Goal: Navigation & Orientation: Find specific page/section

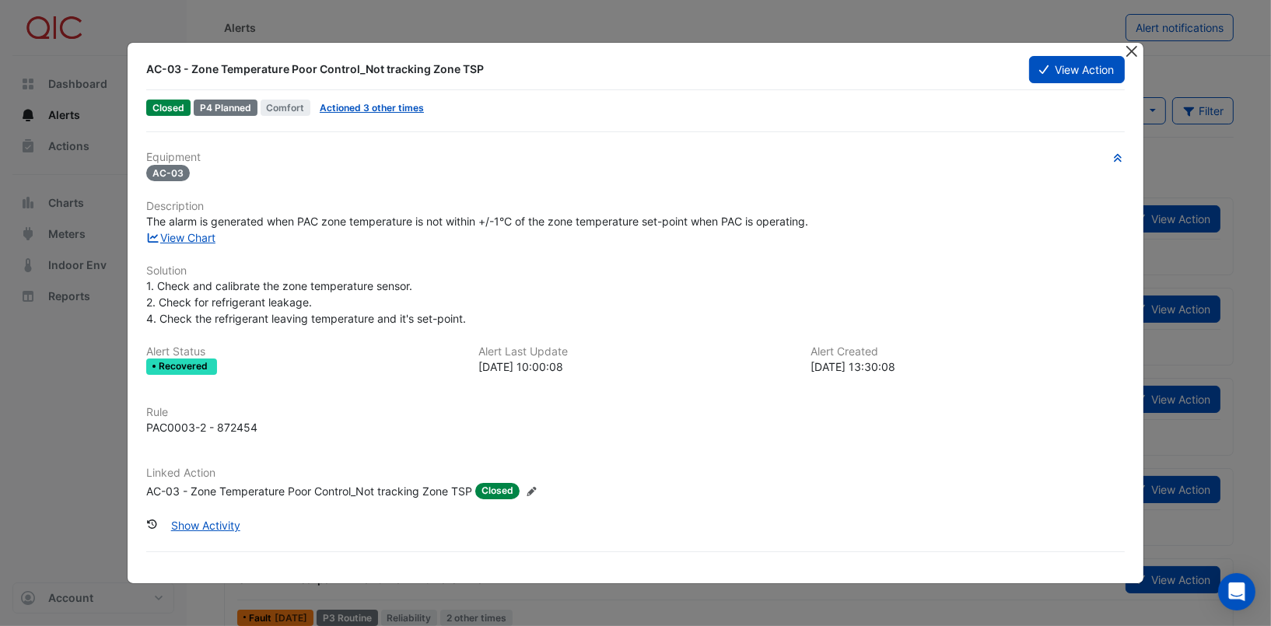
click at [1134, 50] on button "Close" at bounding box center [1132, 51] width 16 height 16
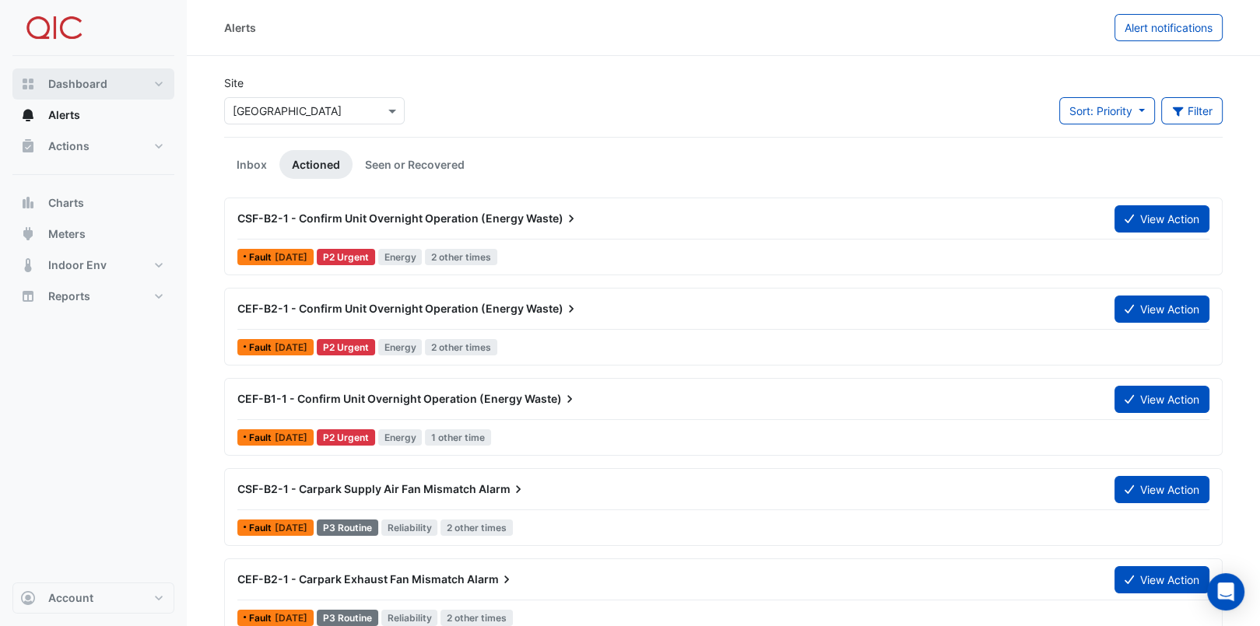
click at [82, 83] on span "Dashboard" at bounding box center [77, 84] width 59 height 16
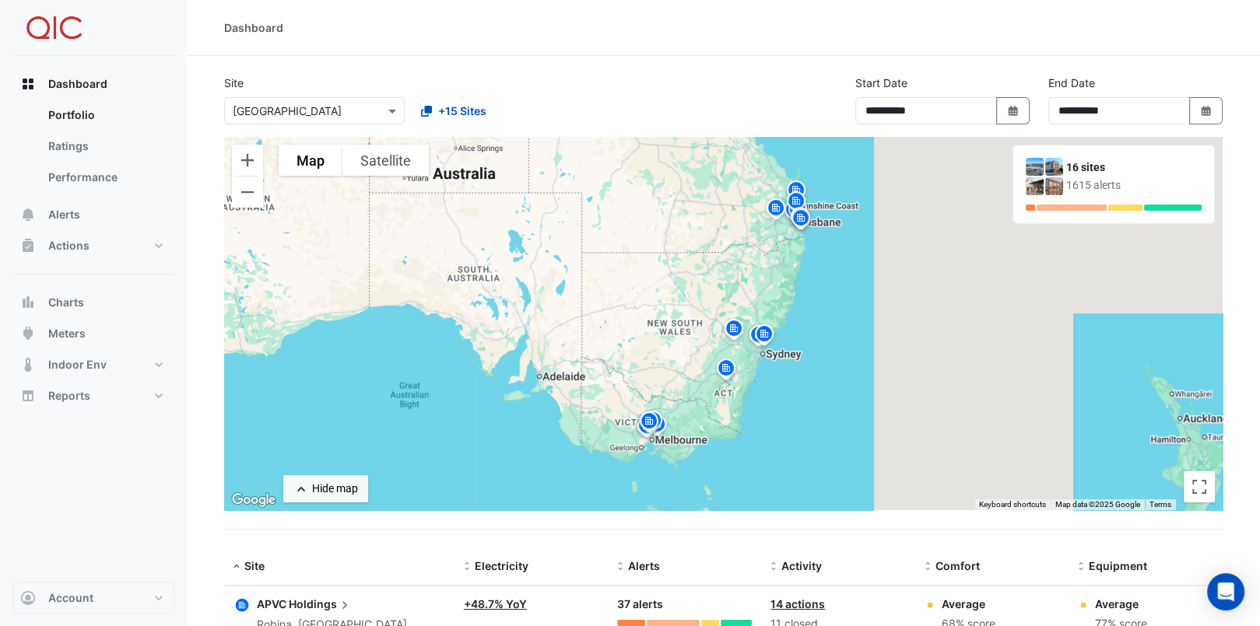
click at [730, 325] on img at bounding box center [733, 330] width 25 height 27
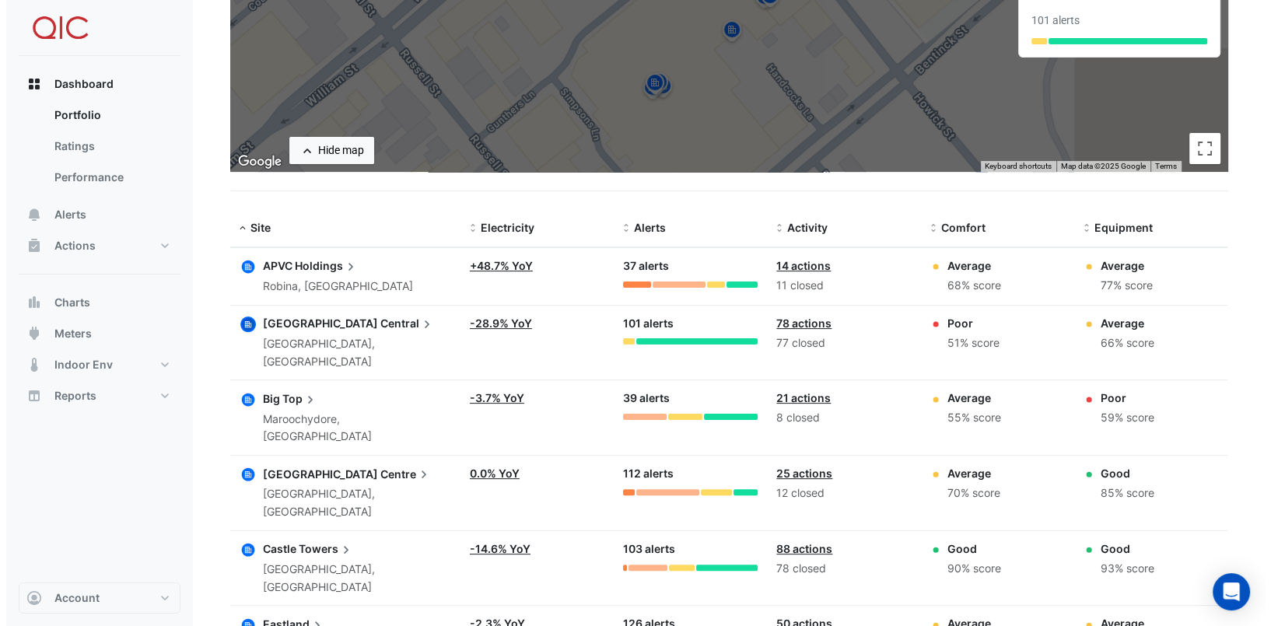
scroll to position [389, 0]
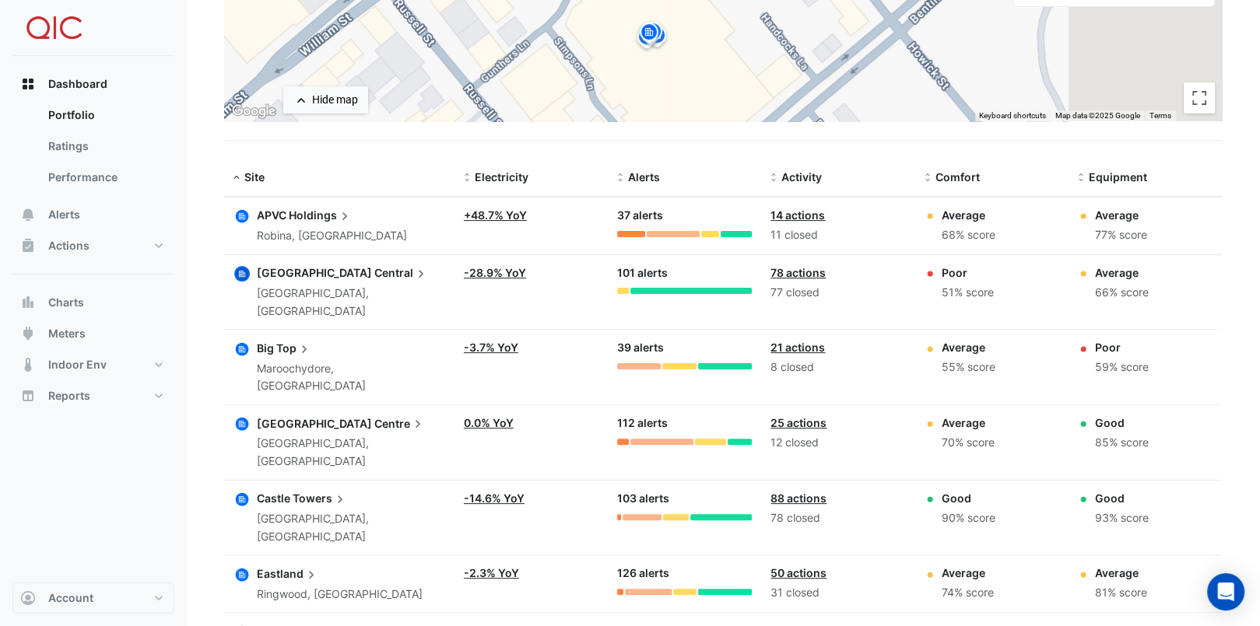
click at [317, 272] on span "[GEOGRAPHIC_DATA]" at bounding box center [314, 272] width 115 height 13
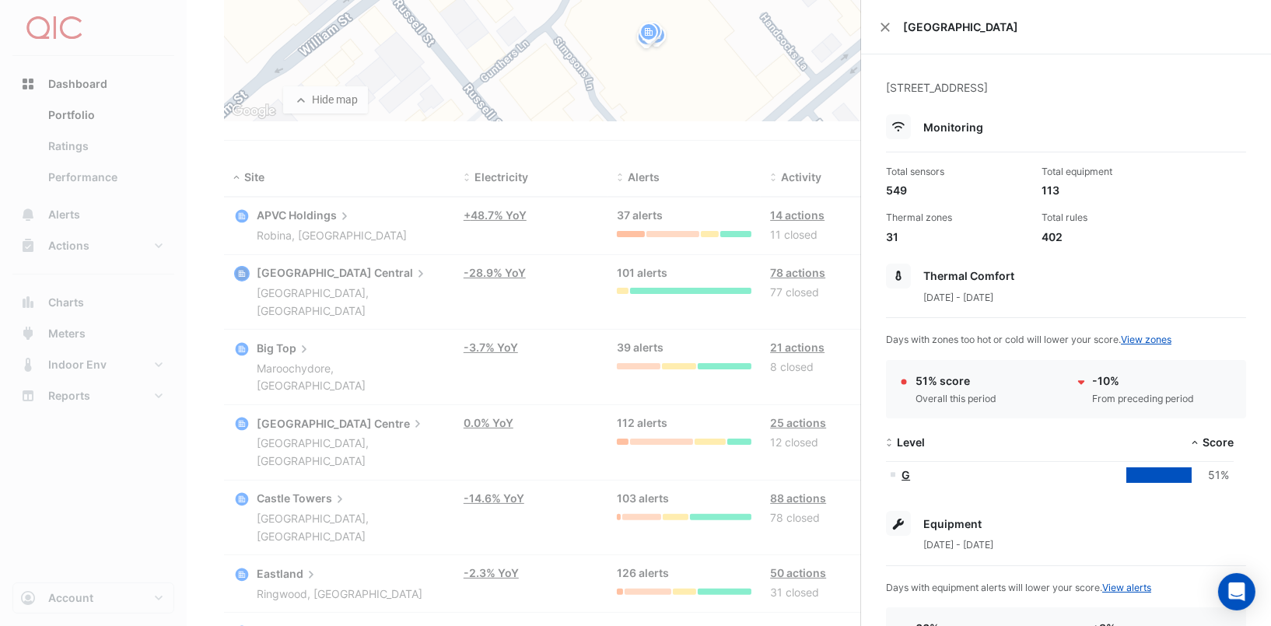
click at [766, 54] on ngb-offcanvas-backdrop at bounding box center [635, 313] width 1271 height 626
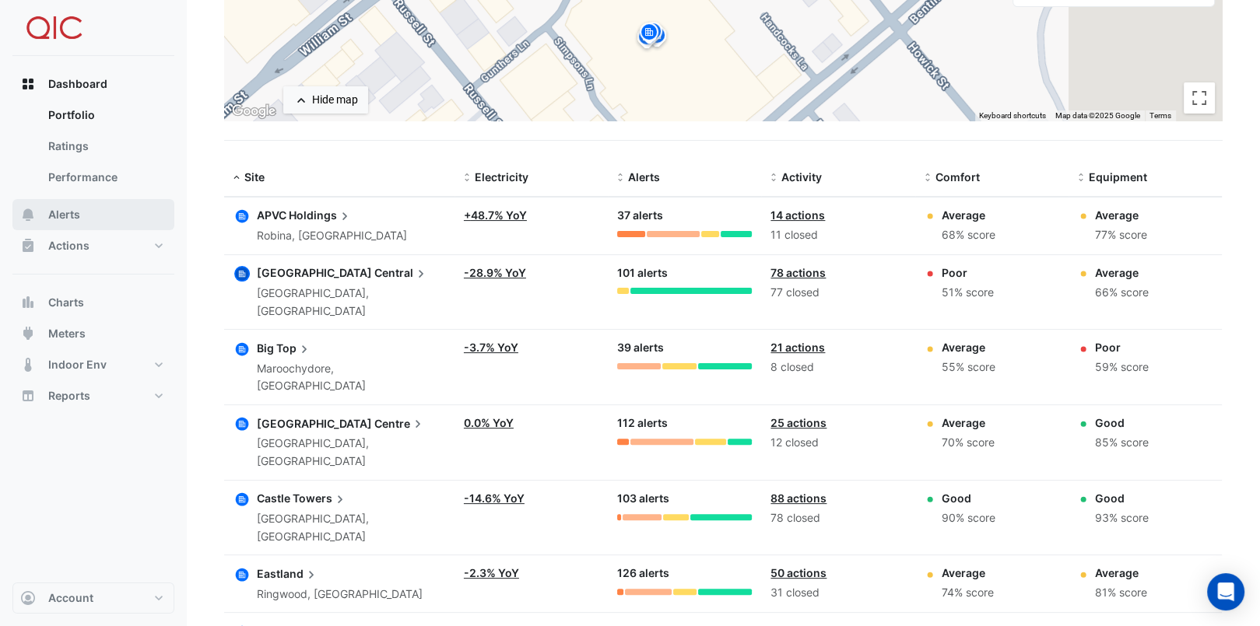
click at [70, 212] on span "Alerts" at bounding box center [64, 215] width 32 height 16
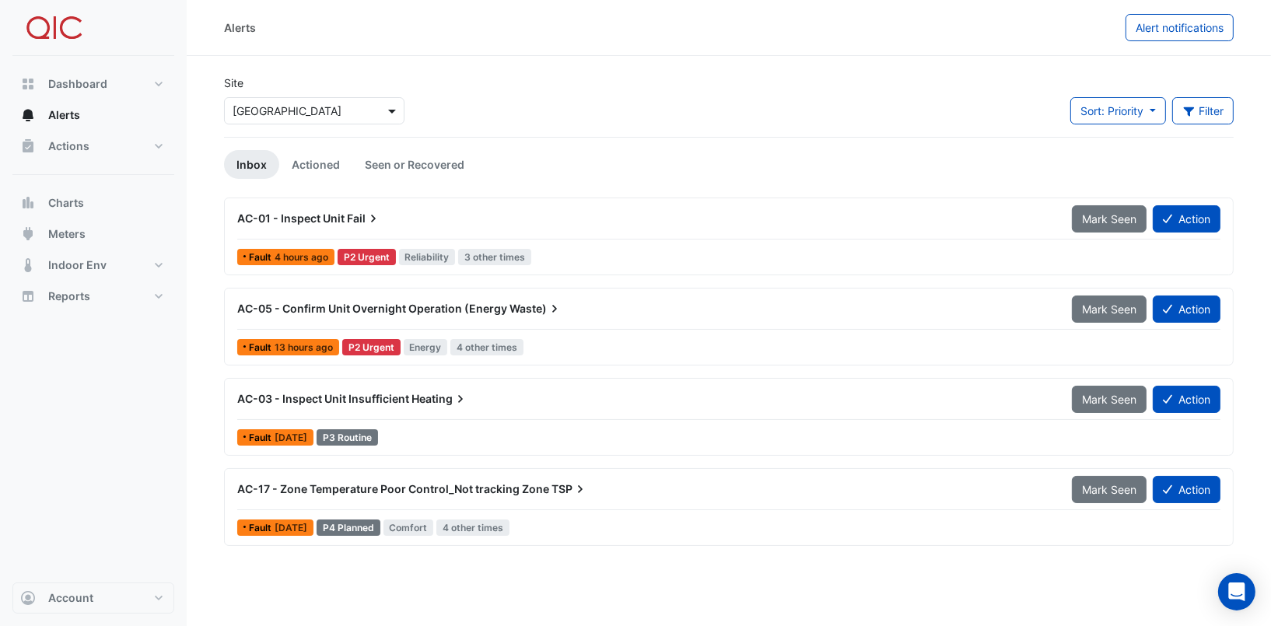
click at [387, 113] on span at bounding box center [393, 111] width 19 height 16
click at [65, 145] on span "Actions" at bounding box center [68, 146] width 41 height 16
